Goal: Find specific page/section: Locate a particular part of the current website

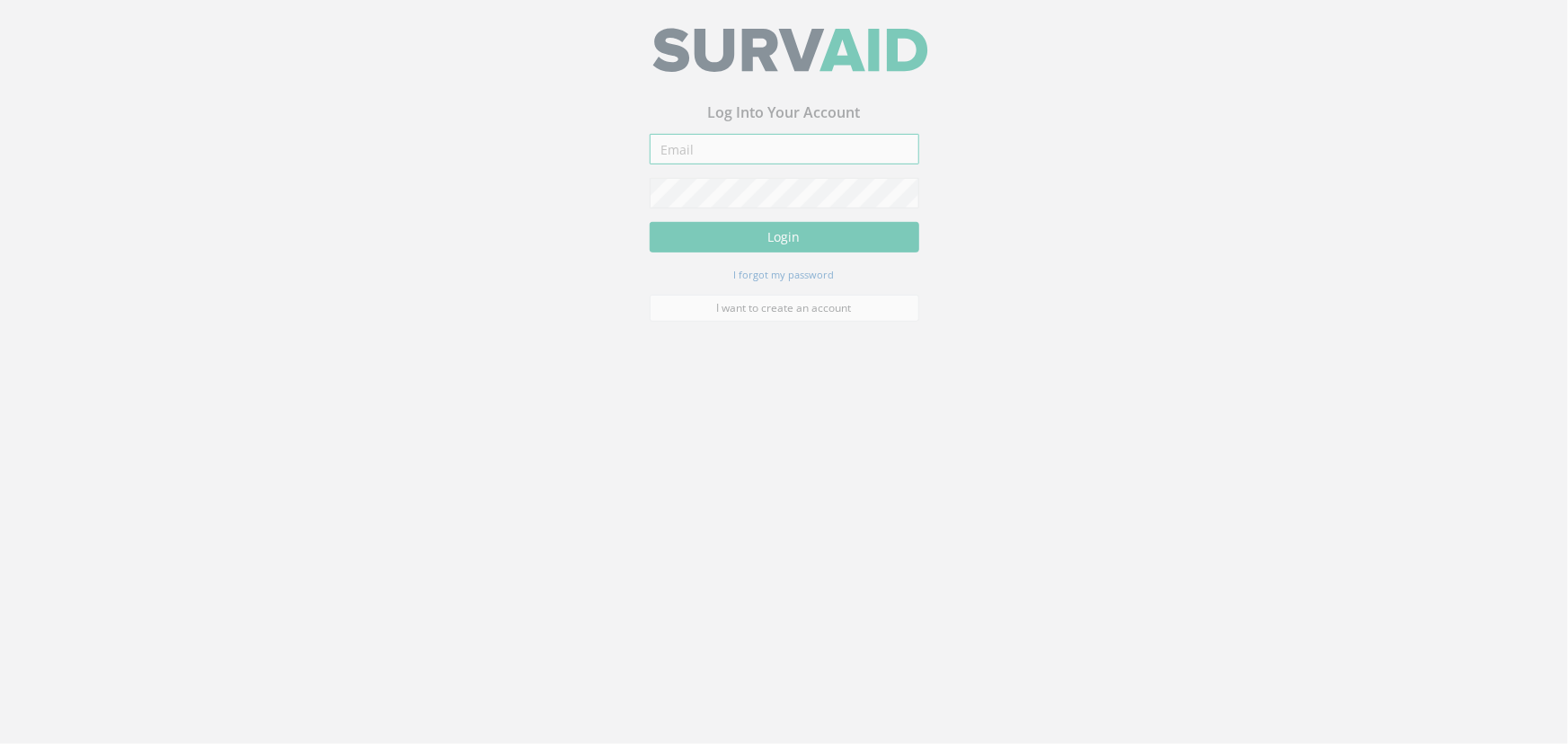
type input "[PERSON_NAME][EMAIL_ADDRESS][PERSON_NAME][DOMAIN_NAME]"
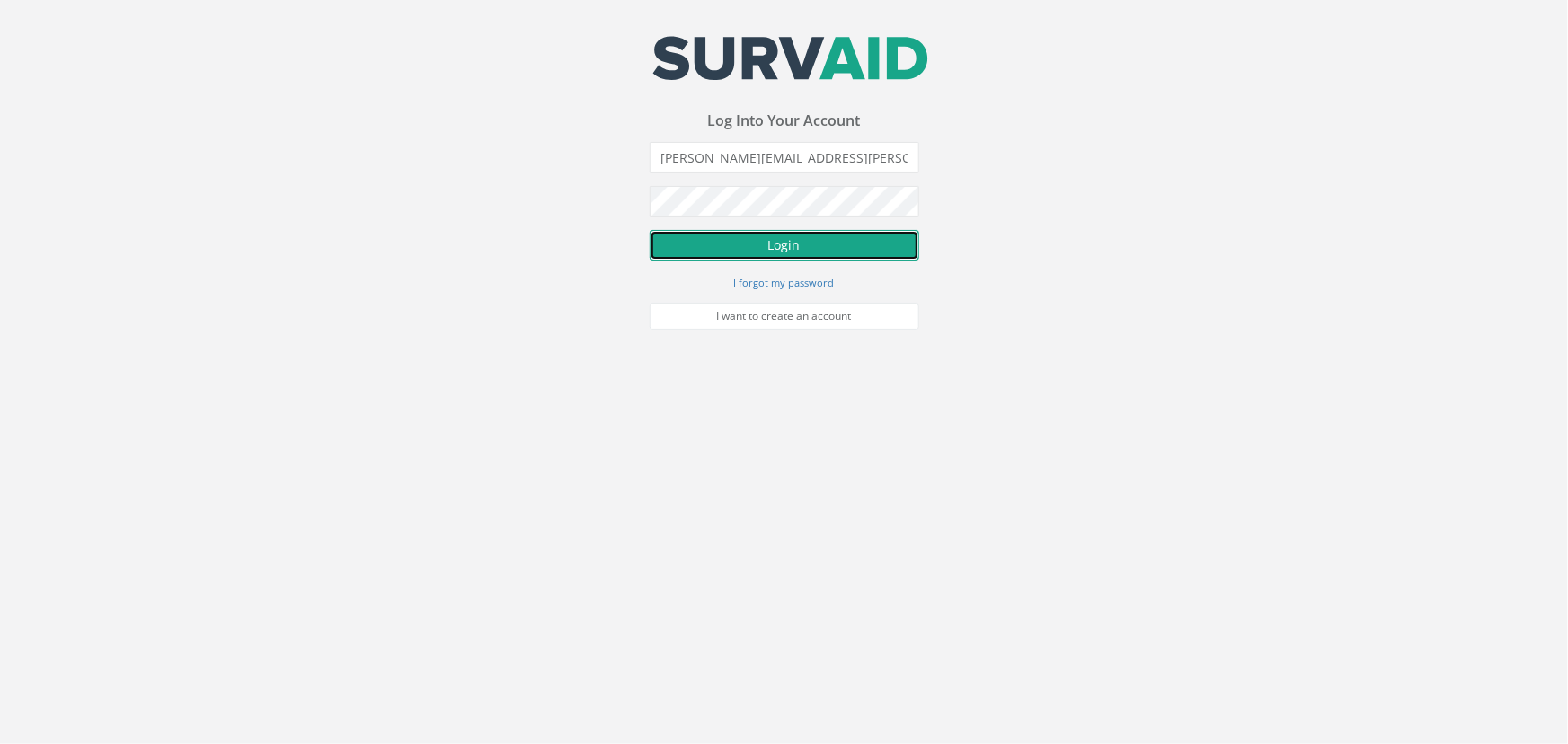
click at [751, 243] on button "Login" at bounding box center [784, 246] width 270 height 31
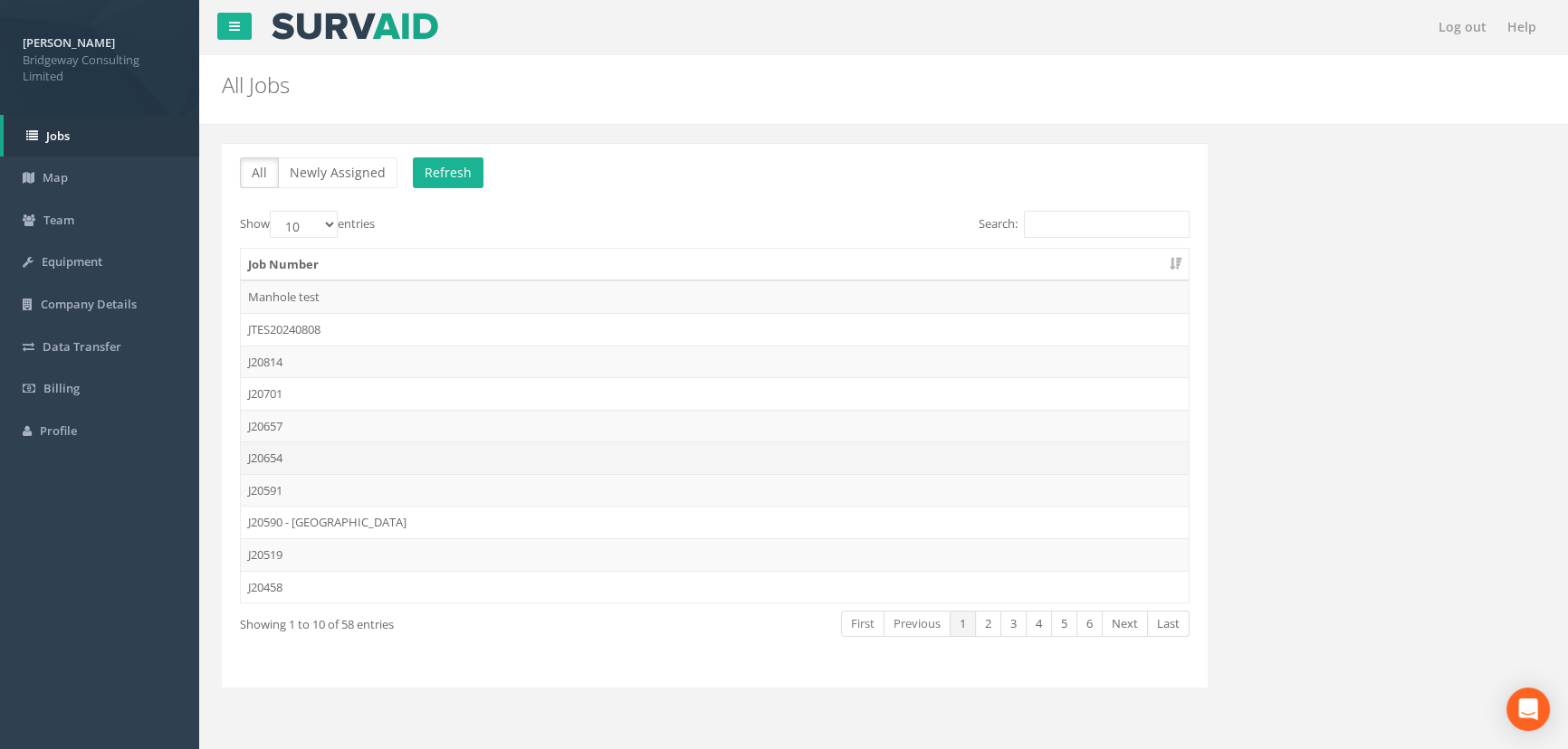
click at [379, 458] on td "J20654" at bounding box center [714, 457] width 948 height 32
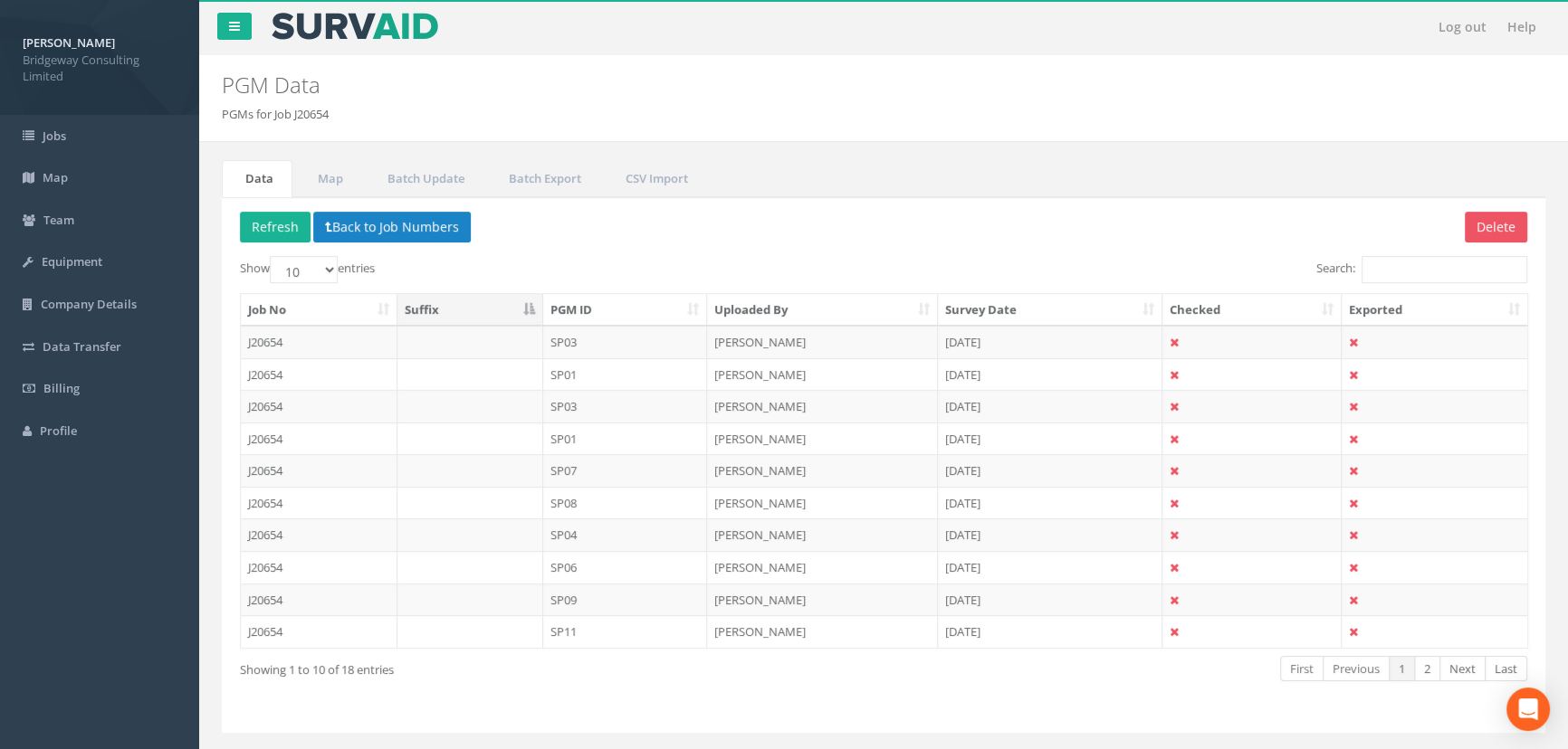
click at [626, 310] on th "PGM ID" at bounding box center [626, 310] width 165 height 32
click at [593, 308] on th "PGM ID" at bounding box center [626, 310] width 165 height 32
click at [584, 333] on td "SP13" at bounding box center [626, 342] width 165 height 32
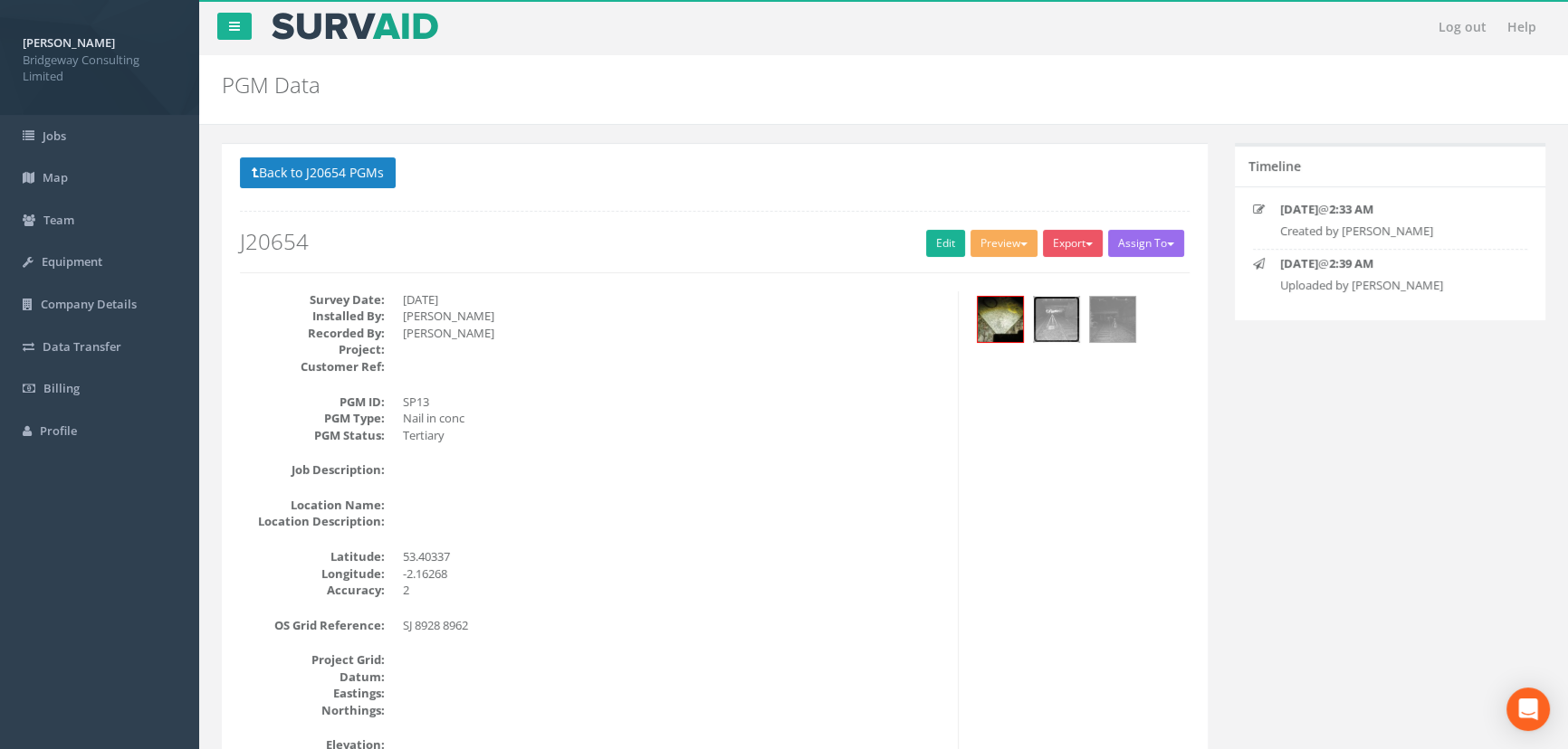
click at [1062, 331] on img at bounding box center [1056, 319] width 45 height 45
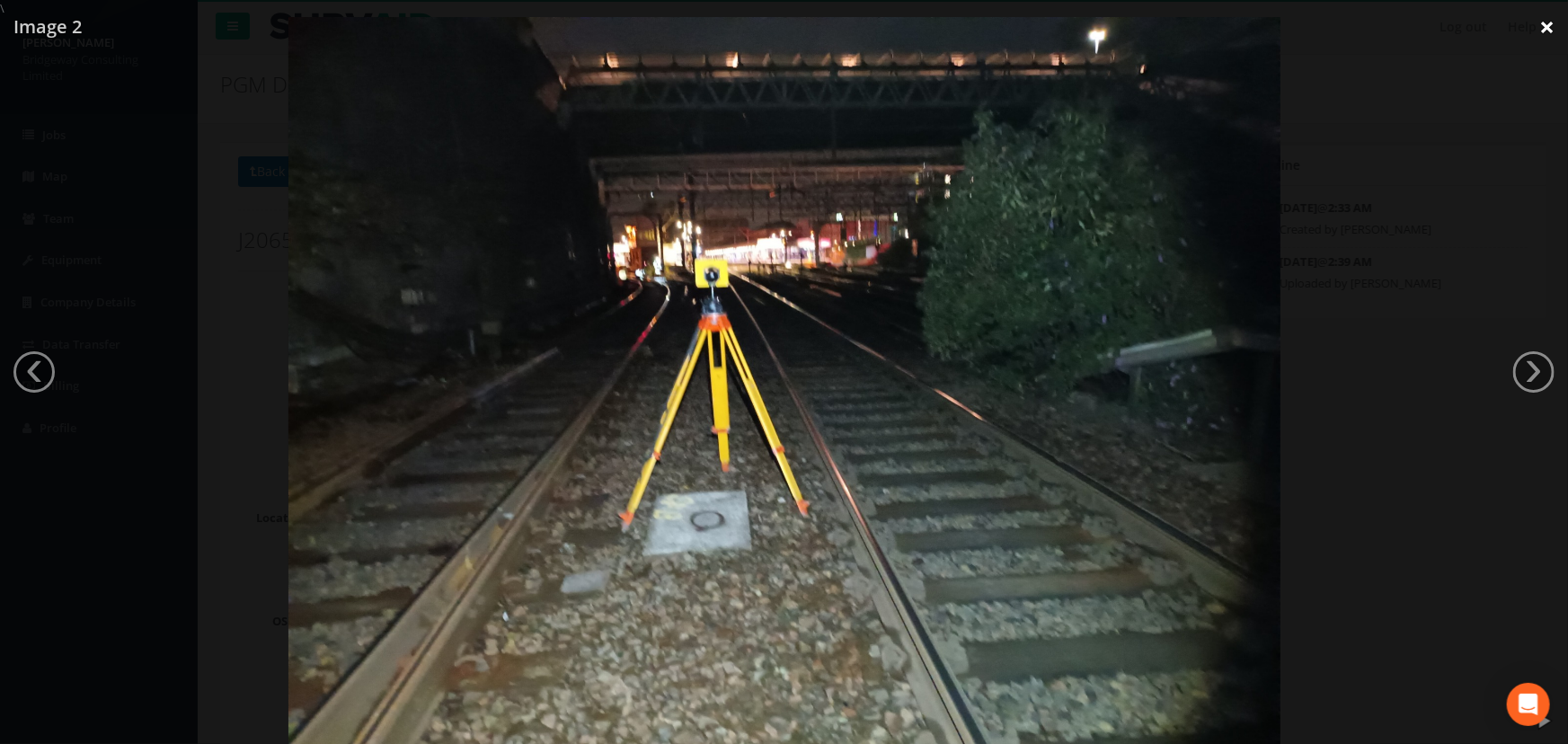
click at [1546, 21] on link "×" at bounding box center [1548, 27] width 43 height 54
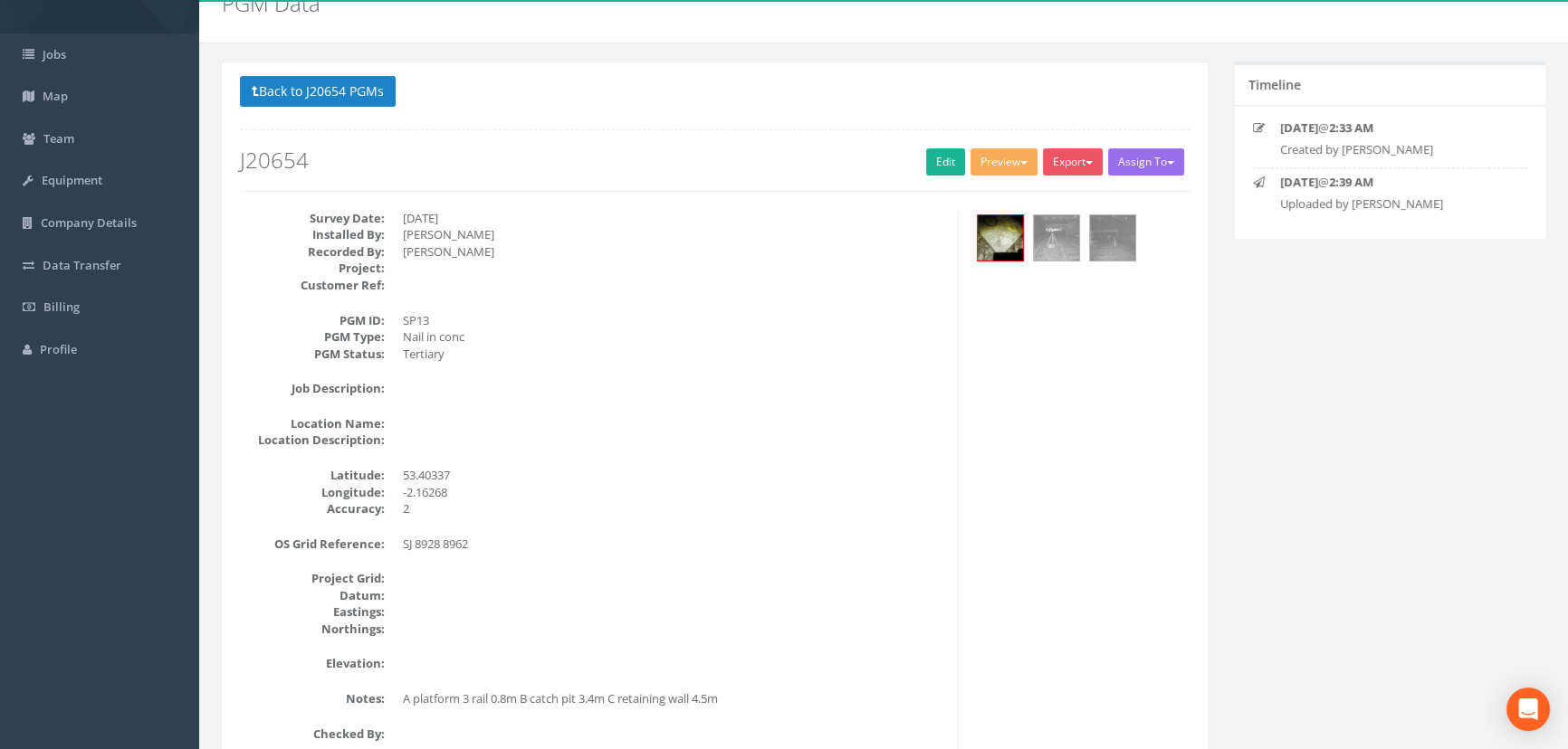
scroll to position [577, 0]
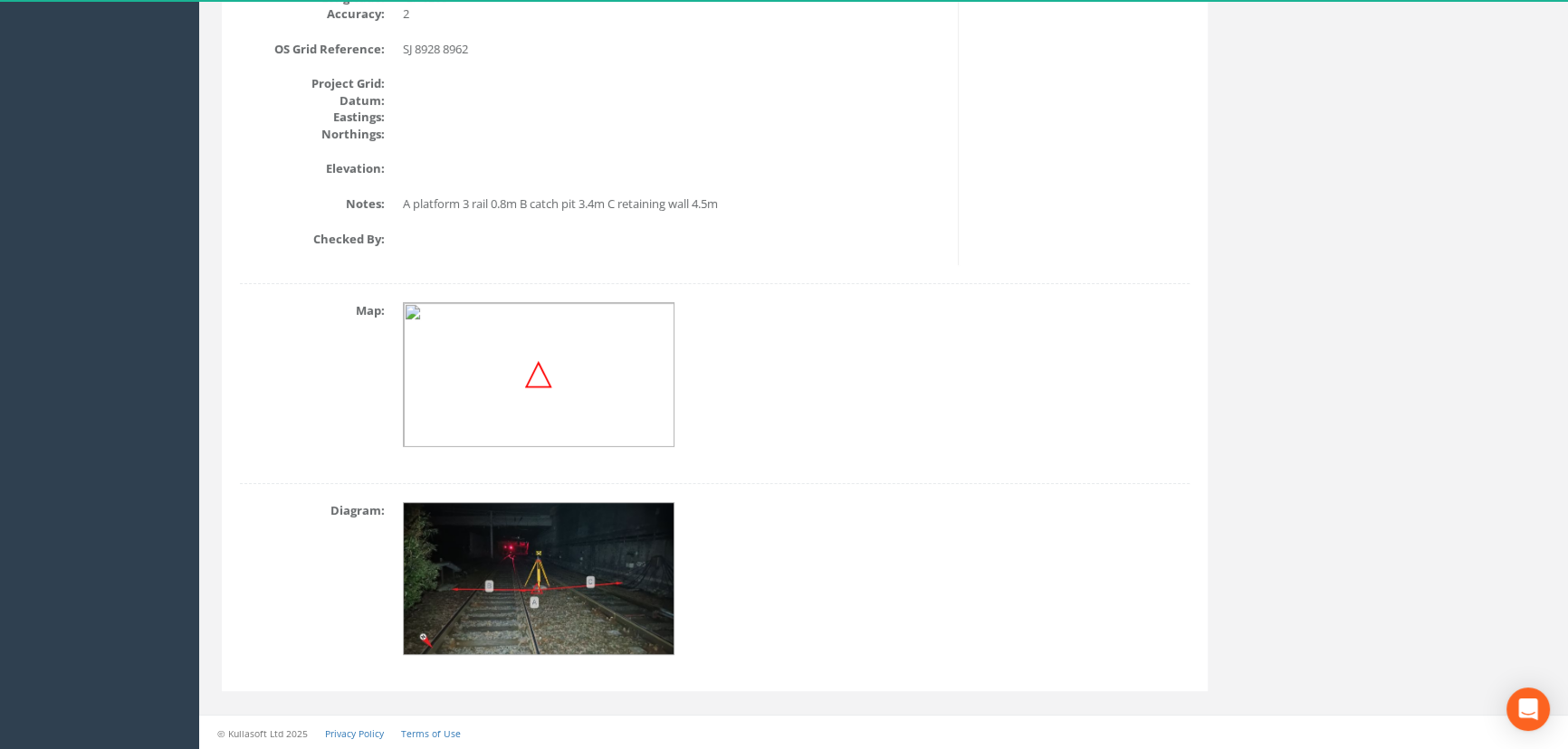
click at [539, 589] on img at bounding box center [539, 580] width 272 height 153
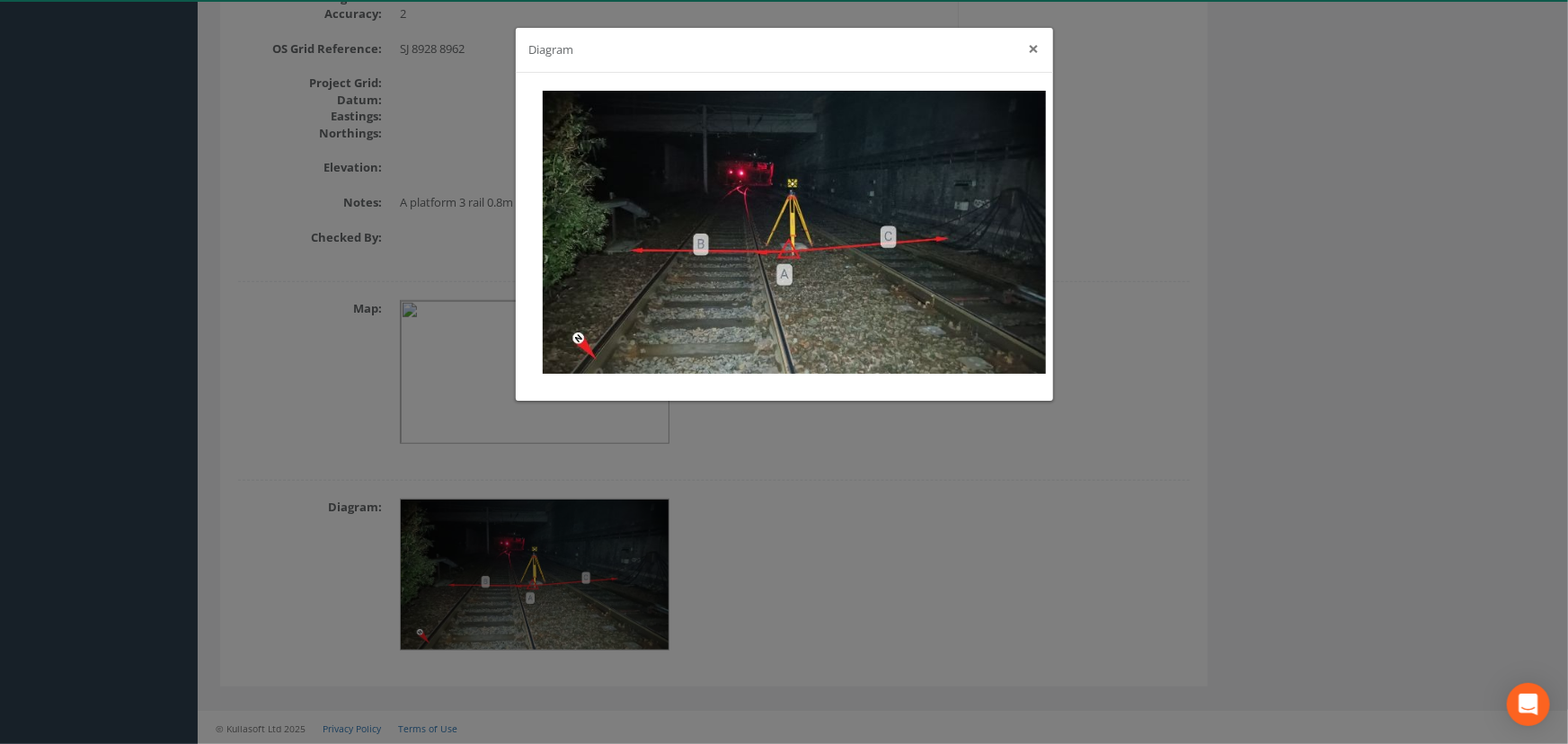
click at [1029, 45] on button "×" at bounding box center [1034, 49] width 11 height 19
